Goal: Task Accomplishment & Management: Use online tool/utility

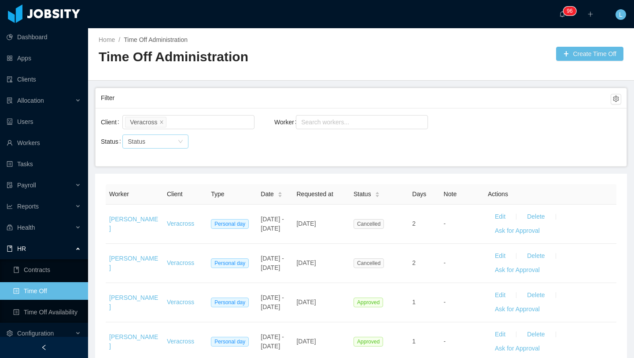
scroll to position [60, 0]
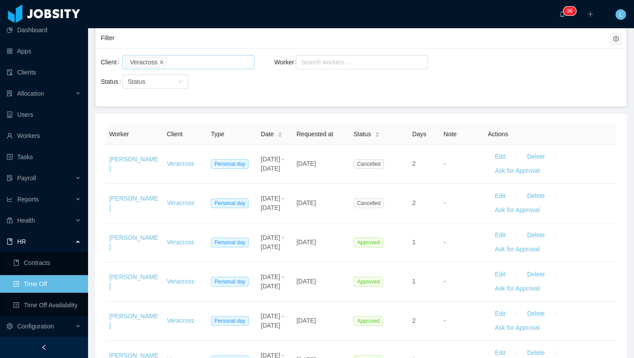
click at [163, 62] on icon "icon: close" at bounding box center [161, 61] width 3 height 3
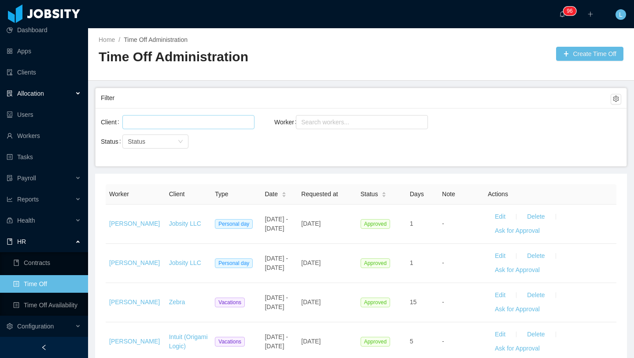
click at [49, 85] on div "Allocation" at bounding box center [44, 94] width 88 height 18
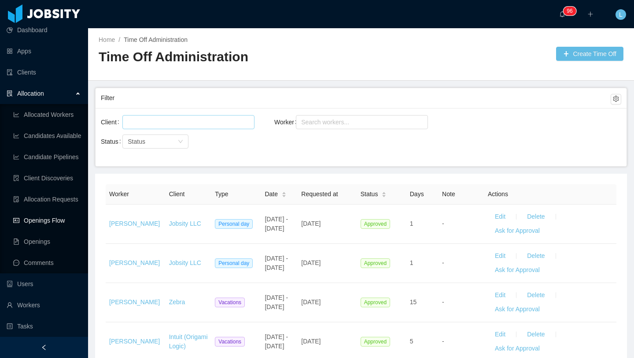
click at [66, 218] on link "Openings Flow" at bounding box center [47, 220] width 68 height 18
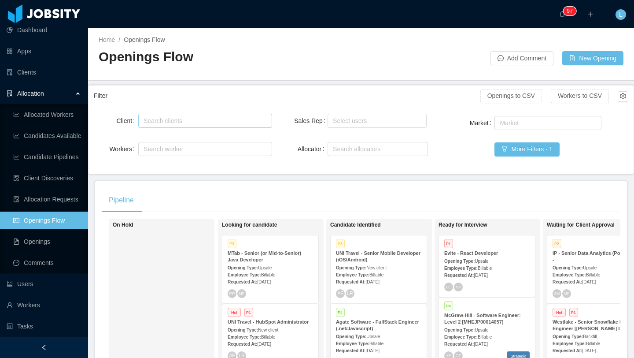
click at [185, 118] on div "Search clients" at bounding box center [203, 120] width 119 height 9
type input "*****"
click at [183, 138] on li "Evite" at bounding box center [204, 138] width 133 height 14
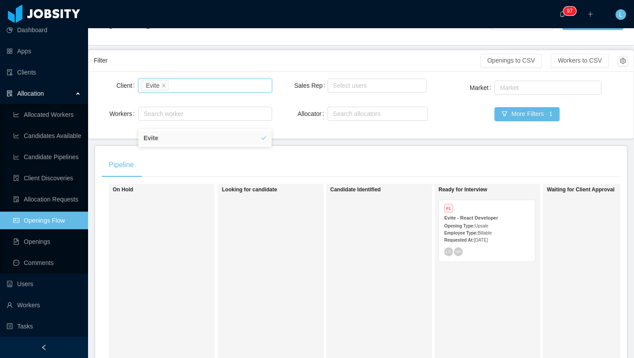
scroll to position [36, 0]
click at [516, 239] on div "Requested At: [DATE]" at bounding box center [486, 238] width 85 height 9
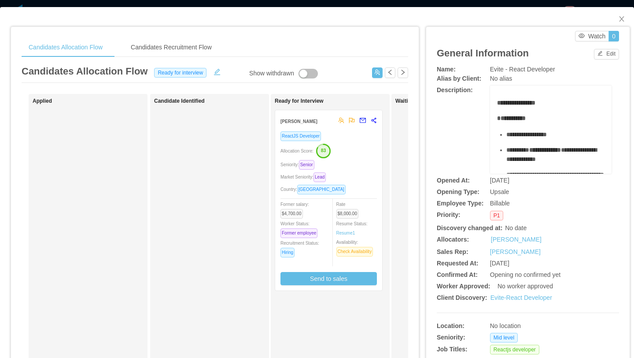
click at [366, 196] on div "ReactJS Developer Allocation Score: 83 Seniority: Senior Market Seniority: Lead…" at bounding box center [329, 208] width 96 height 154
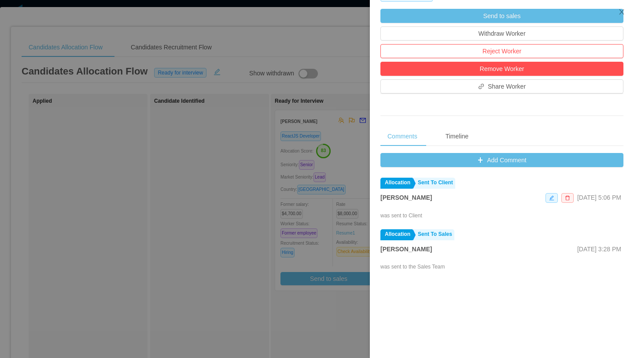
scroll to position [343, 0]
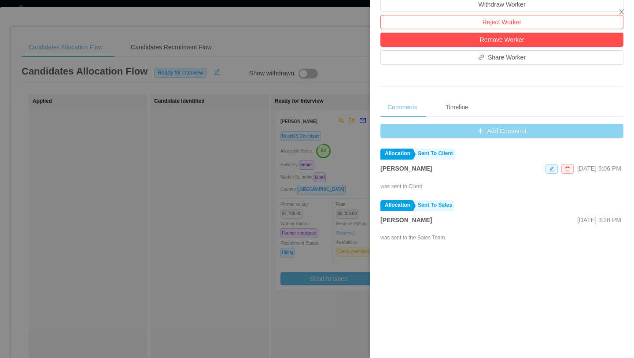
click at [506, 136] on button "Add Comment" at bounding box center [502, 131] width 243 height 14
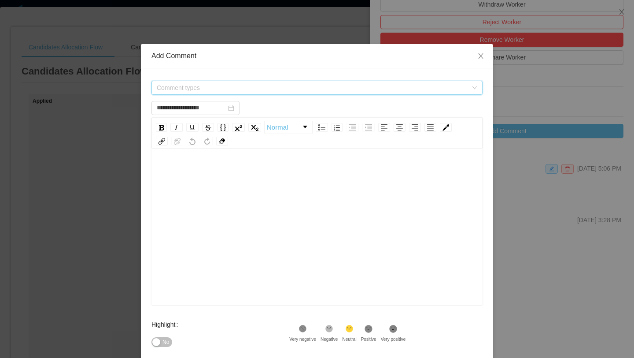
click at [269, 89] on span "Comment types" at bounding box center [312, 87] width 311 height 9
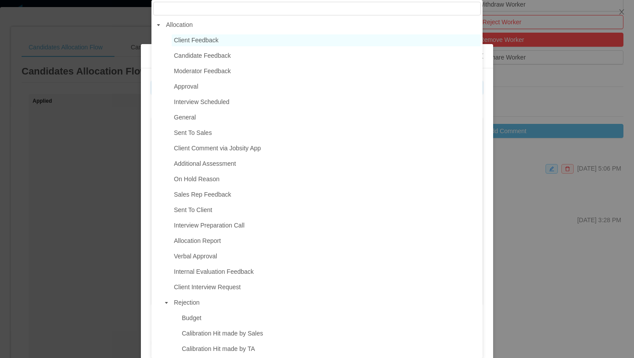
click at [227, 42] on span "Client Feedback" at bounding box center [326, 40] width 309 height 12
type input "**********"
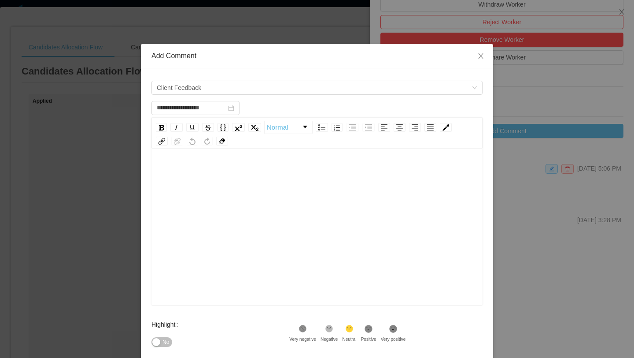
click at [186, 176] on div "rdw-editor" at bounding box center [318, 172] width 318 height 18
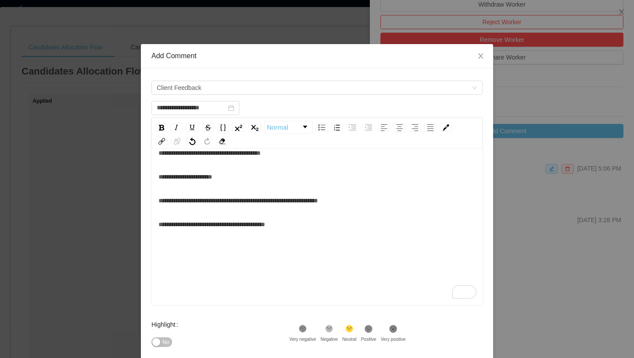
scroll to position [0, 0]
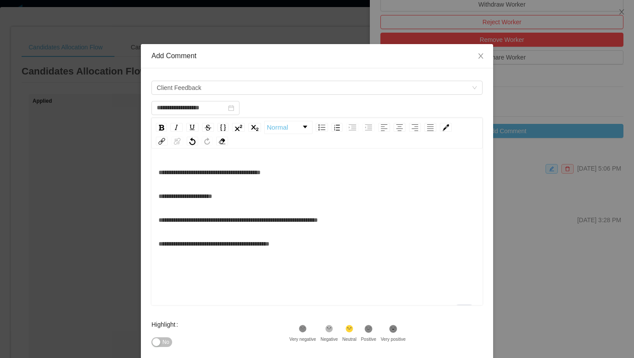
click at [187, 252] on div "**********" at bounding box center [318, 244] width 318 height 18
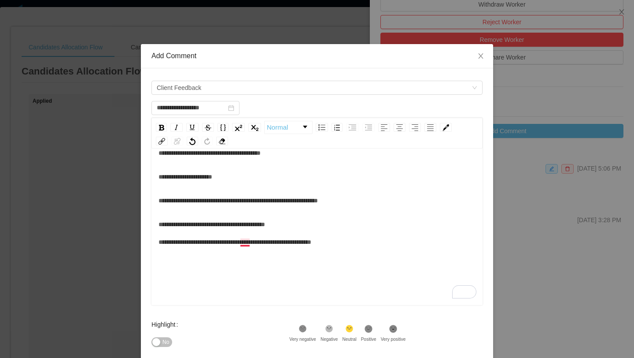
click at [247, 241] on span "**********" at bounding box center [235, 233] width 153 height 24
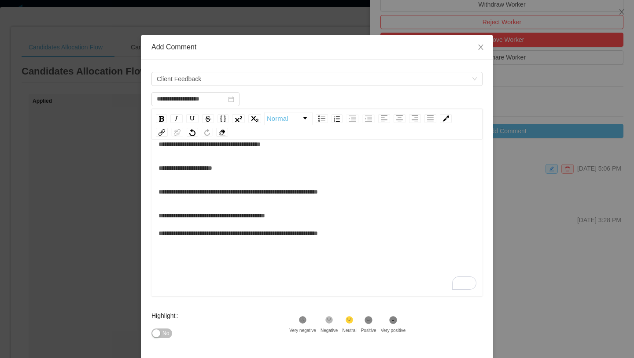
scroll to position [94, 0]
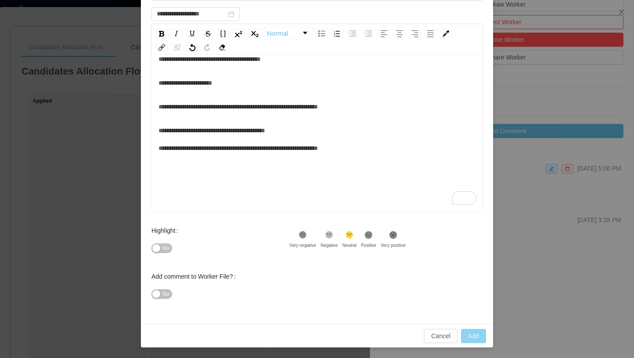
type input "**********"
click at [473, 333] on button "Add" at bounding box center [473, 336] width 25 height 14
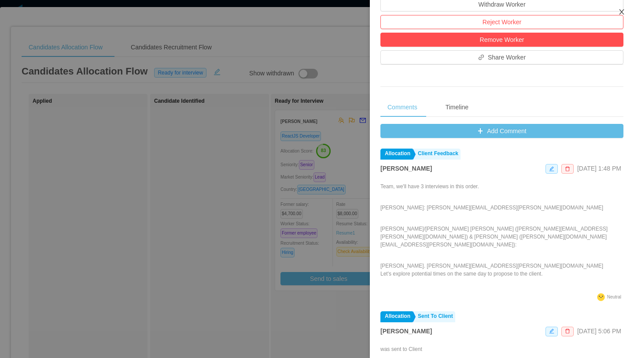
click at [622, 15] on icon "icon: close" at bounding box center [621, 11] width 7 height 7
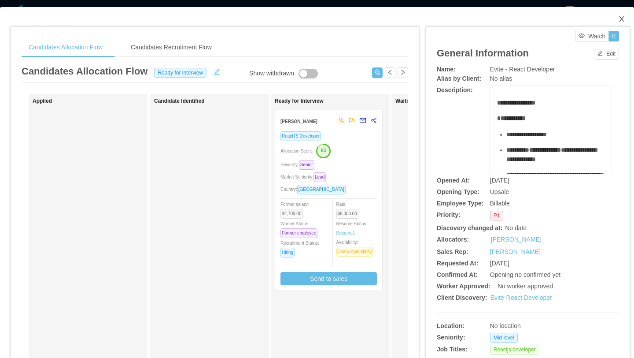
click at [620, 19] on icon "icon: close" at bounding box center [621, 18] width 7 height 7
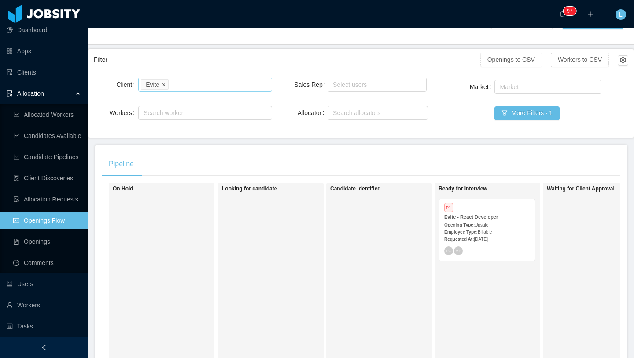
click at [166, 85] on icon "icon: close" at bounding box center [164, 84] width 4 height 4
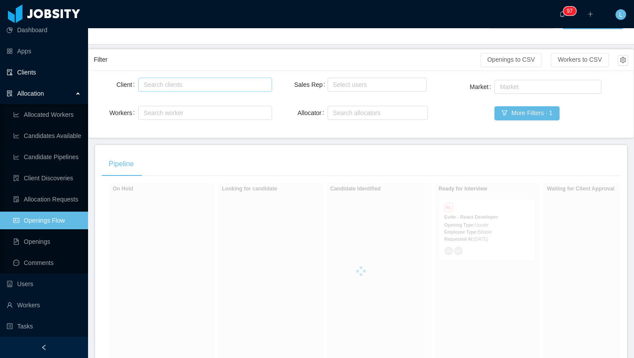
click at [52, 72] on link "Clients" at bounding box center [44, 72] width 74 height 18
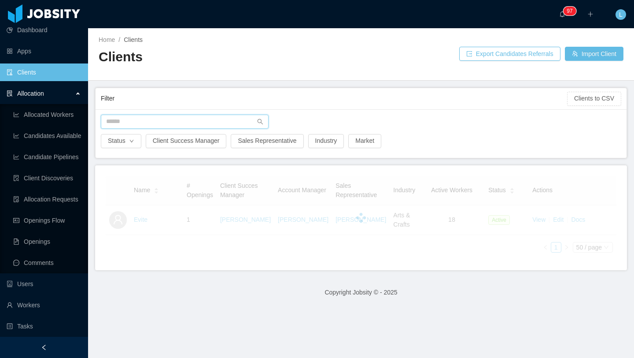
click at [170, 117] on input "text" at bounding box center [185, 122] width 168 height 14
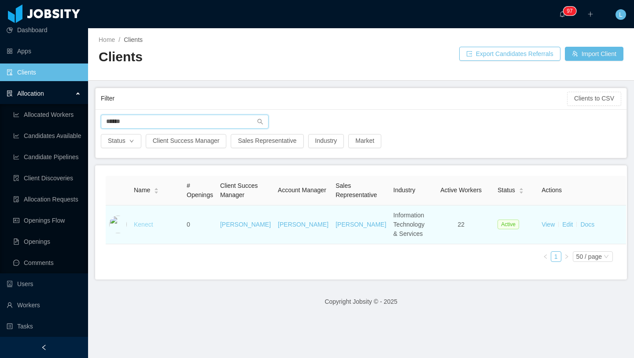
type input "******"
click at [147, 228] on link "Kenect" at bounding box center [143, 224] width 19 height 7
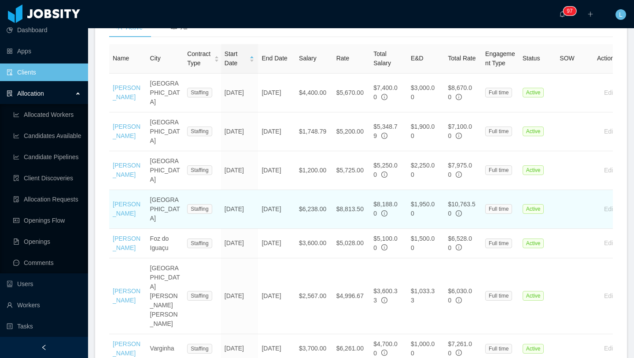
scroll to position [327, 0]
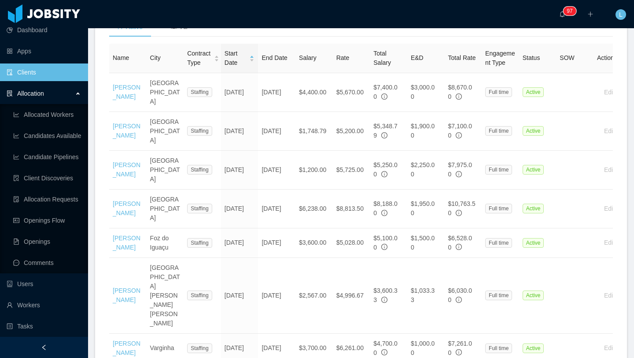
drag, startPoint x: 140, startPoint y: 152, endPoint x: 108, endPoint y: 144, distance: 32.4
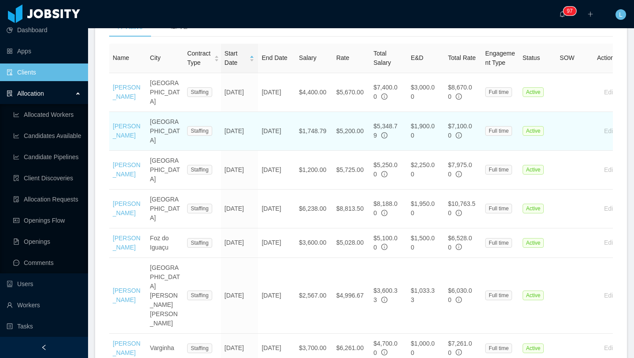
click at [132, 151] on td "[PERSON_NAME]" at bounding box center [127, 131] width 37 height 39
